Goal: Information Seeking & Learning: Learn about a topic

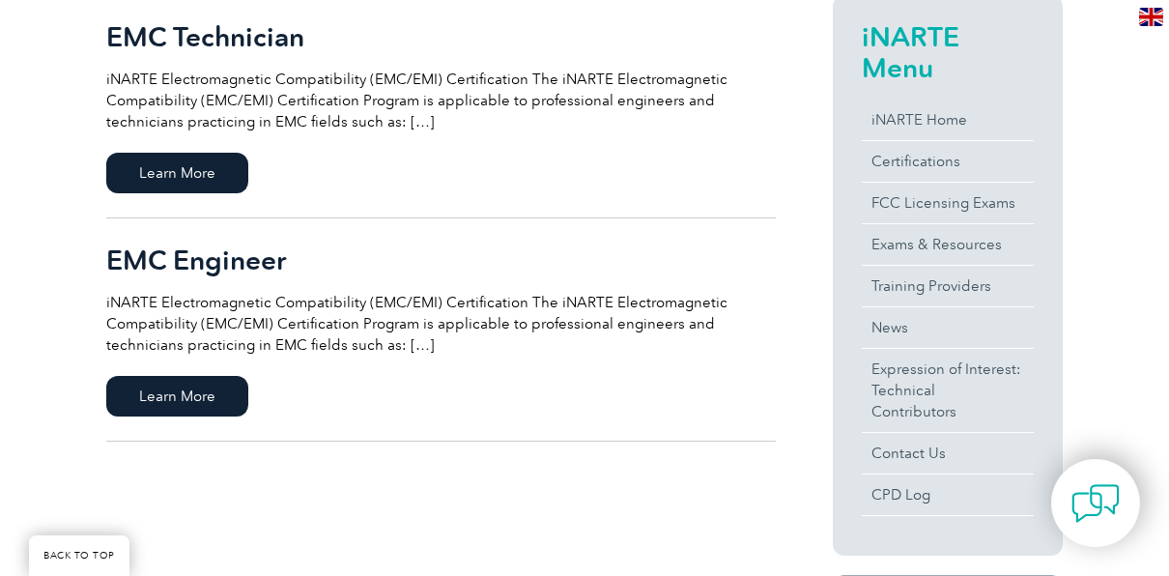
scroll to position [580, 0]
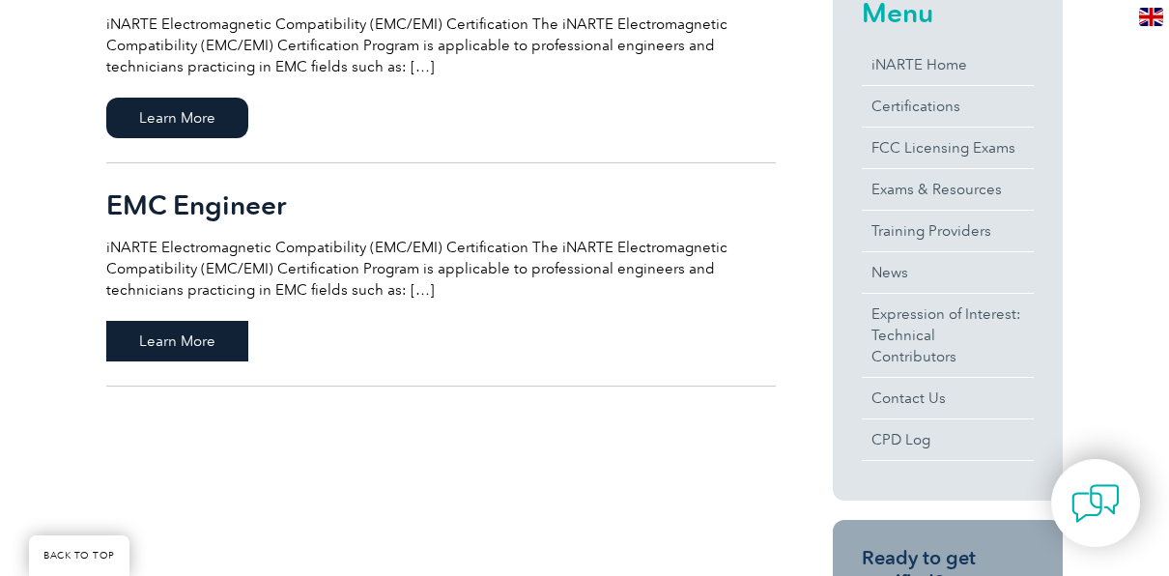
click at [231, 351] on span "Learn More" at bounding box center [177, 341] width 142 height 41
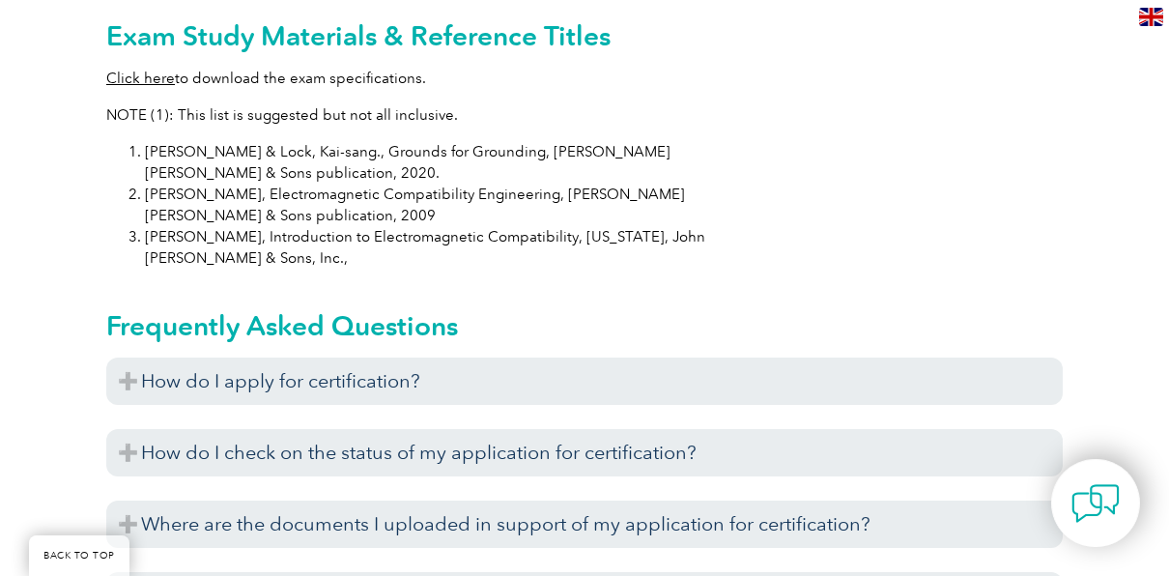
scroll to position [2178, 0]
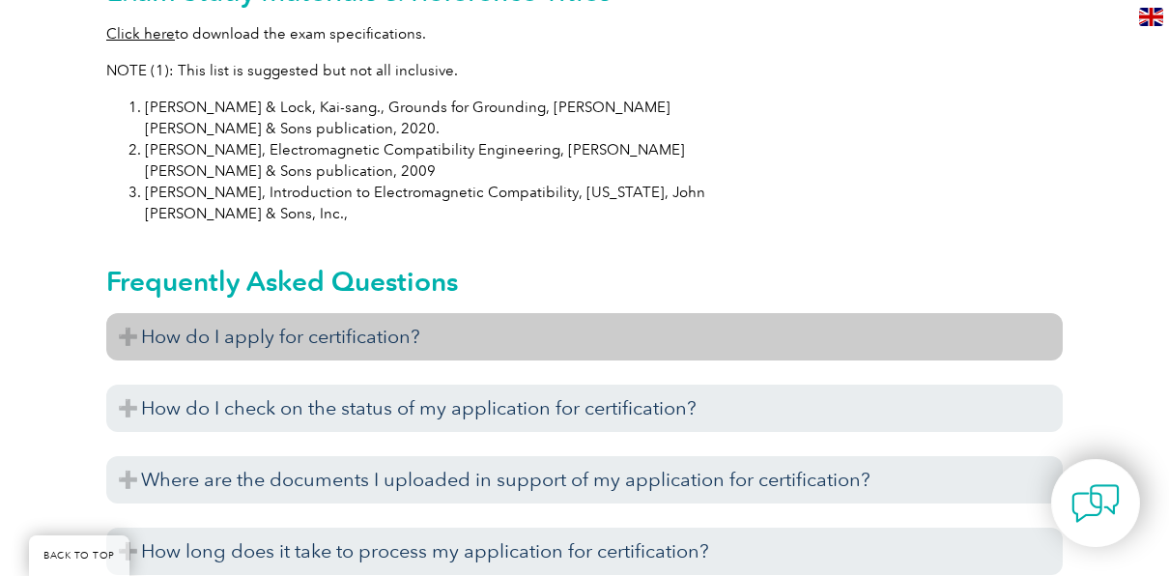
click at [261, 313] on h3 "How do I apply for certification?" at bounding box center [584, 336] width 956 height 47
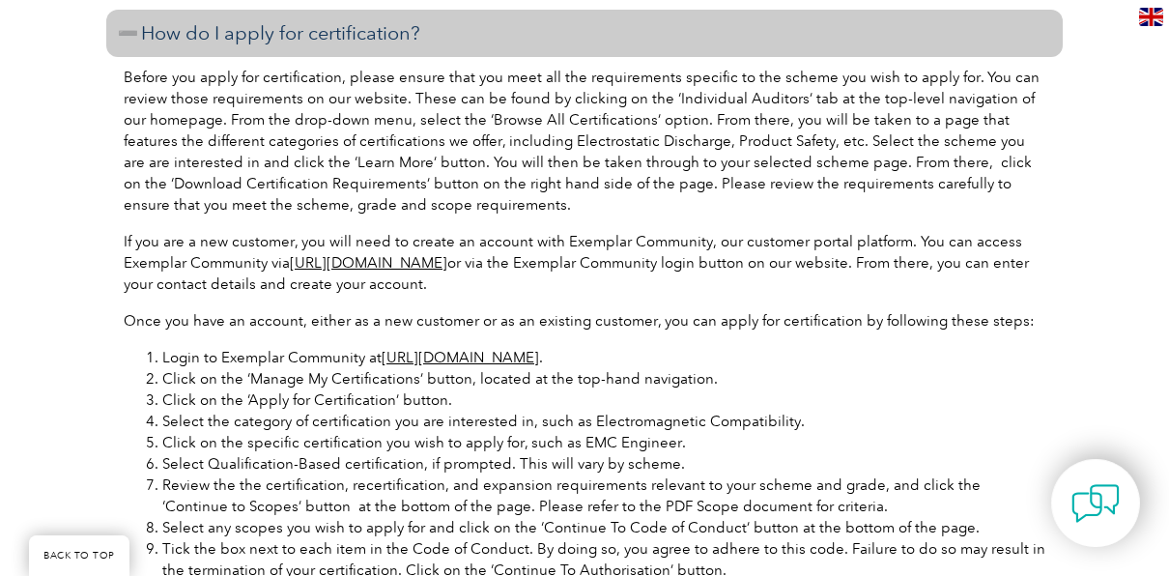
scroll to position [2564, 0]
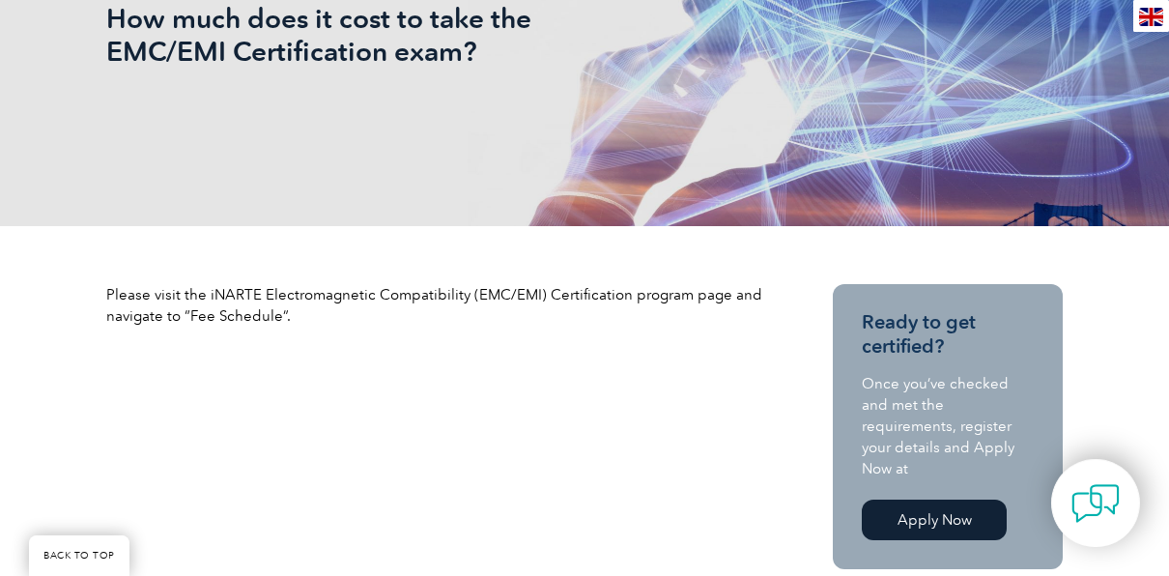
scroll to position [500, 0]
